Goal: Complete application form

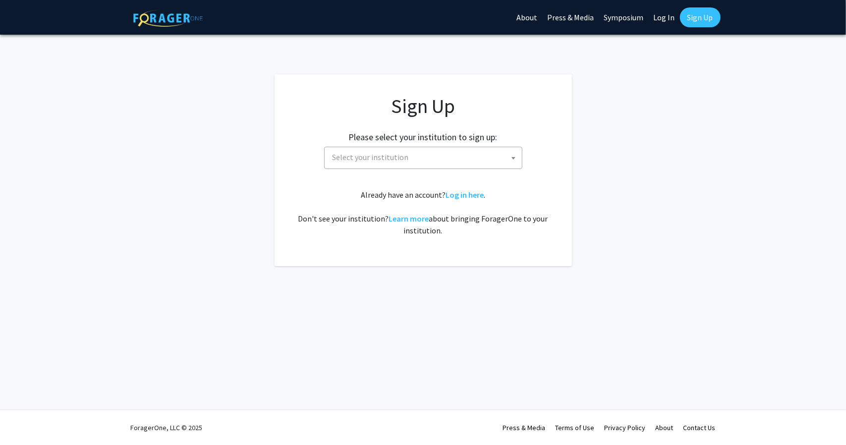
click at [406, 153] on span "Select your institution" at bounding box center [425, 157] width 193 height 20
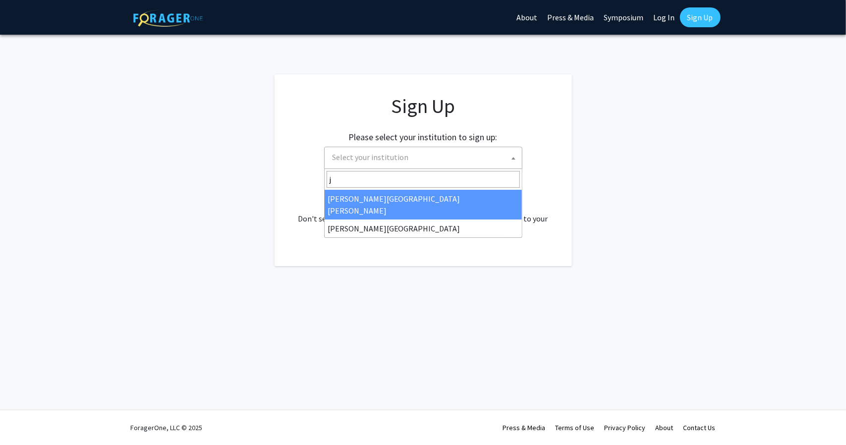
type input "j"
select select "1"
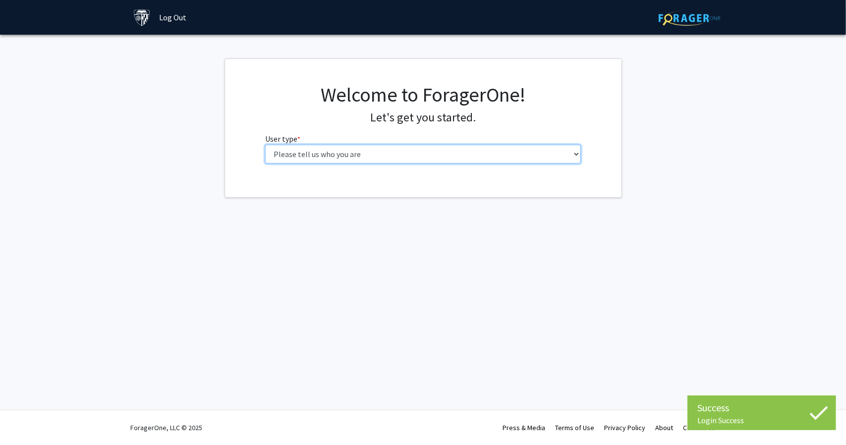
click at [430, 158] on select "Please tell us who you are Undergraduate Student Master's Student Doctoral Cand…" at bounding box center [423, 154] width 316 height 19
select select "2: masters"
click at [265, 145] on select "Please tell us who you are Undergraduate Student Master's Student Doctoral Cand…" at bounding box center [423, 154] width 316 height 19
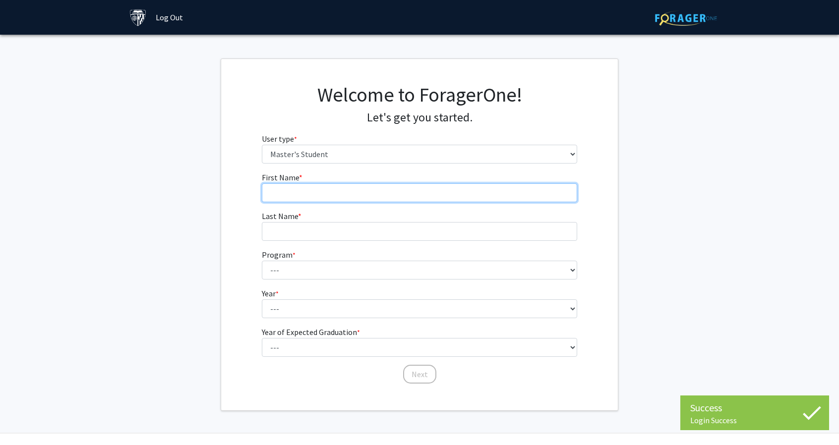
click at [417, 194] on input "First Name * required" at bounding box center [420, 192] width 316 height 19
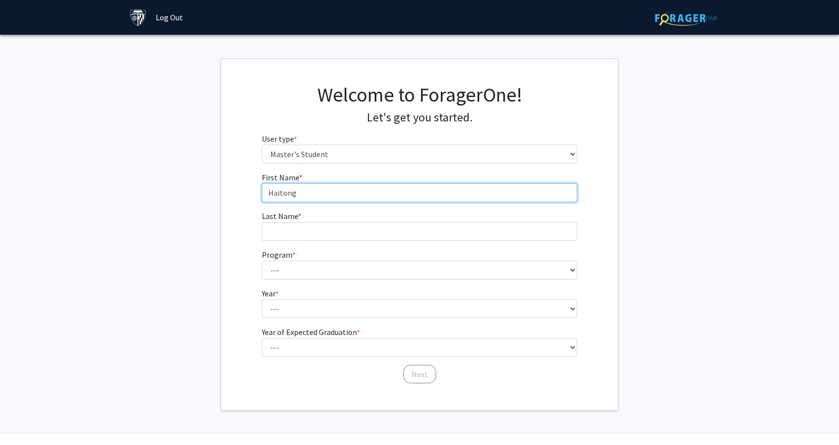
type input "Haitong"
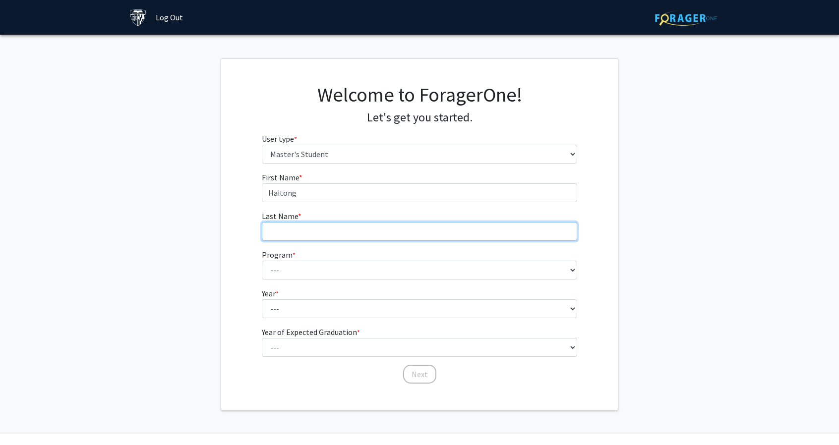
click at [372, 231] on input "Last Name * required" at bounding box center [420, 231] width 316 height 19
type input "[PERSON_NAME]"
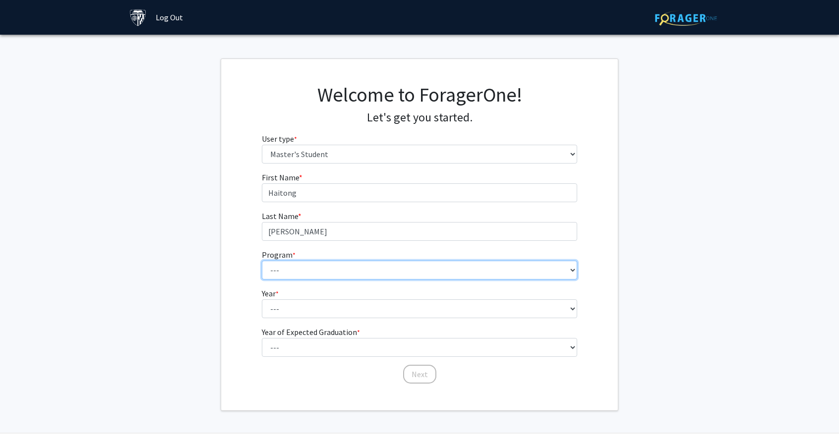
click at [371, 266] on select "--- Anatomy Education Applied and Computational Mathematics Applied Biomedical …" at bounding box center [420, 270] width 316 height 19
select select "93: 79"
click at [262, 261] on select "--- Anatomy Education Applied and Computational Mathematics Applied Biomedical …" at bounding box center [420, 270] width 316 height 19
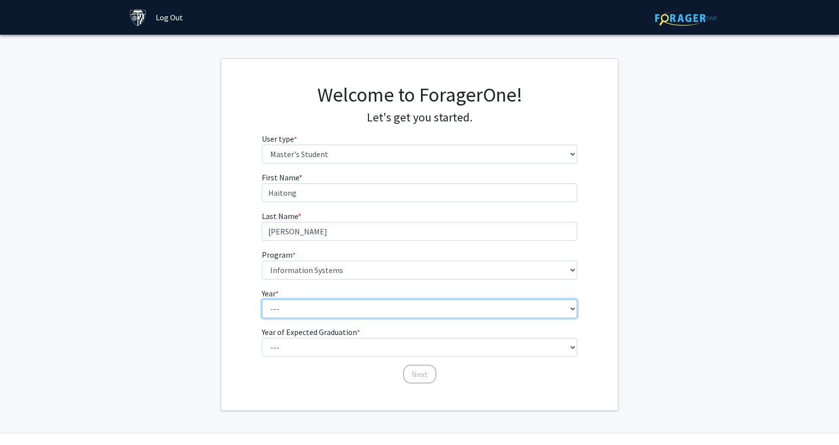
click at [343, 310] on select "--- First Year Second Year" at bounding box center [420, 308] width 316 height 19
select select "1: first_year"
click at [262, 299] on select "--- First Year Second Year" at bounding box center [420, 308] width 316 height 19
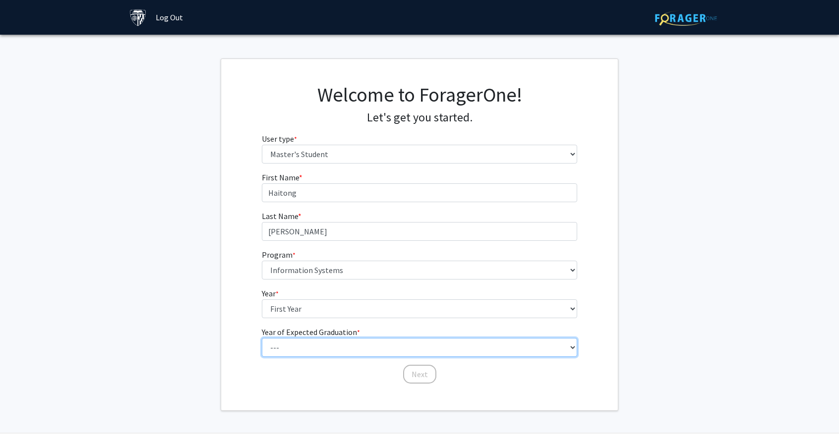
click at [351, 344] on select "--- 2025 2026 2027 2028 2029 2030 2031 2032 2033 2034" at bounding box center [420, 347] width 316 height 19
select select "2: 2026"
click at [262, 338] on select "--- 2025 2026 2027 2028 2029 2030 2031 2032 2033 2034" at bounding box center [420, 347] width 316 height 19
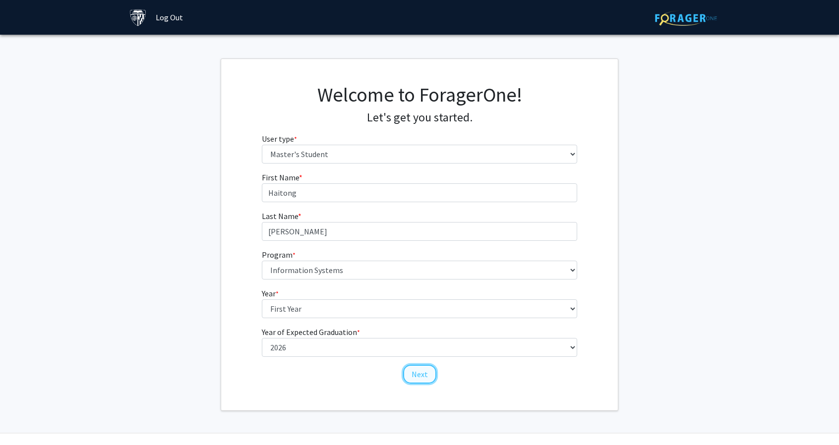
click at [421, 380] on button "Next" at bounding box center [419, 374] width 33 height 19
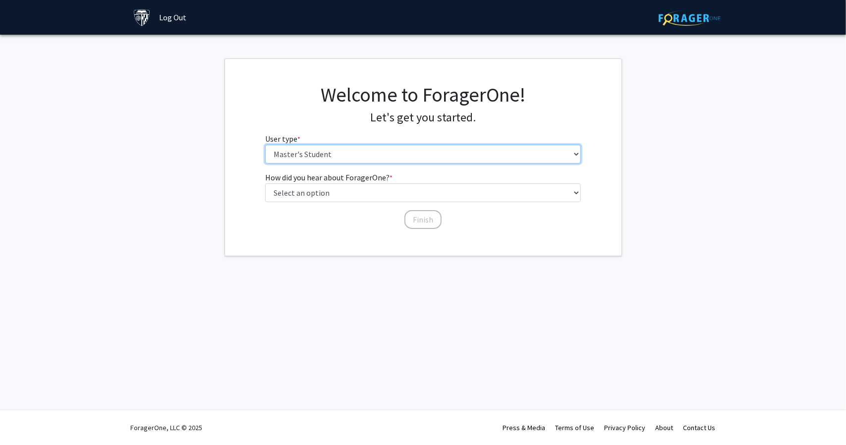
click at [349, 149] on select "Please tell us who you are Undergraduate Student Master's Student Doctoral Cand…" at bounding box center [423, 154] width 316 height 19
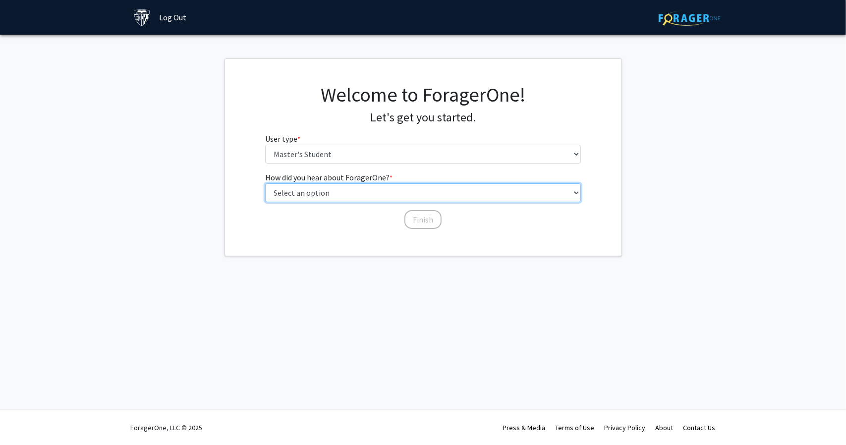
click at [347, 197] on select "Select an option Peer/student recommendation Faculty/staff recommendation Unive…" at bounding box center [423, 192] width 316 height 19
select select "3: university_website"
click at [265, 183] on select "Select an option Peer/student recommendation Faculty/staff recommendation Unive…" at bounding box center [423, 192] width 316 height 19
click at [425, 224] on button "Finish" at bounding box center [423, 219] width 37 height 19
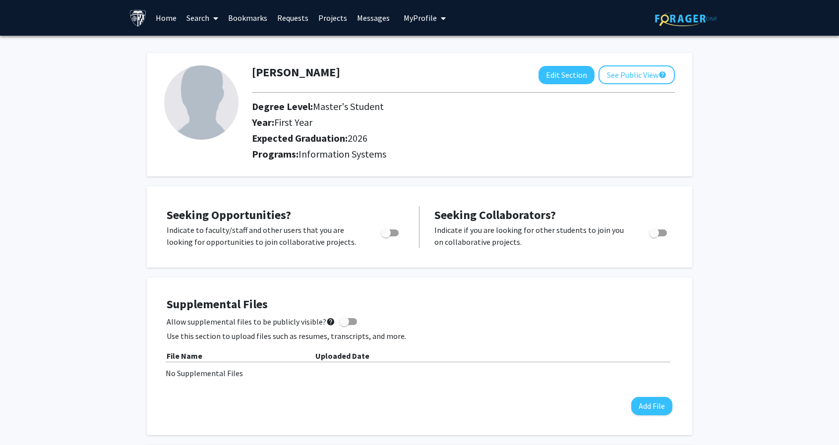
click at [331, 15] on link "Projects" at bounding box center [332, 17] width 39 height 35
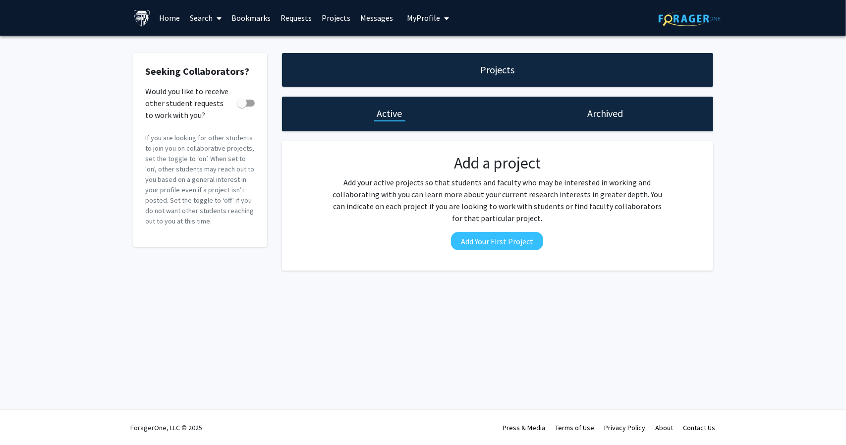
click at [317, 15] on link "Projects" at bounding box center [336, 17] width 39 height 35
click at [310, 17] on link "Requests" at bounding box center [296, 17] width 41 height 35
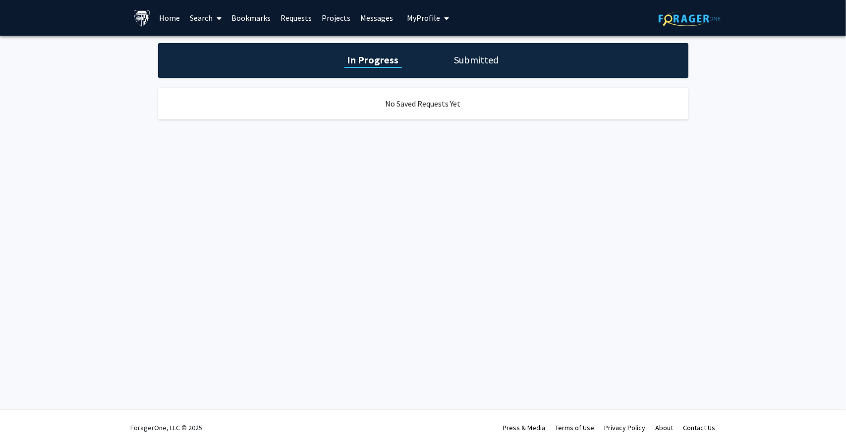
click at [277, 20] on link "Requests" at bounding box center [296, 17] width 41 height 35
click at [251, 20] on link "Bookmarks" at bounding box center [251, 17] width 49 height 35
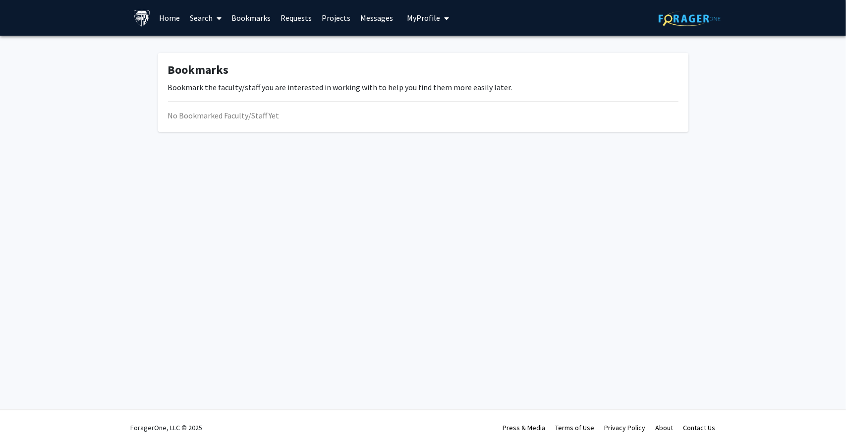
click at [201, 15] on link "Search" at bounding box center [206, 17] width 42 height 35
